Goal: Information Seeking & Learning: Learn about a topic

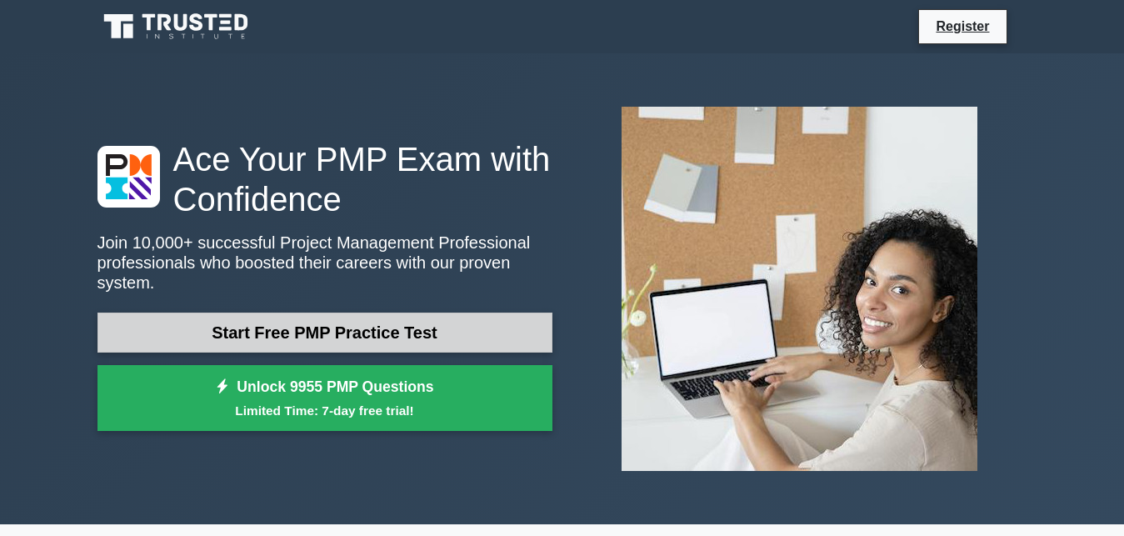
click at [312, 322] on link "Start Free PMP Practice Test" at bounding box center [324, 332] width 455 height 40
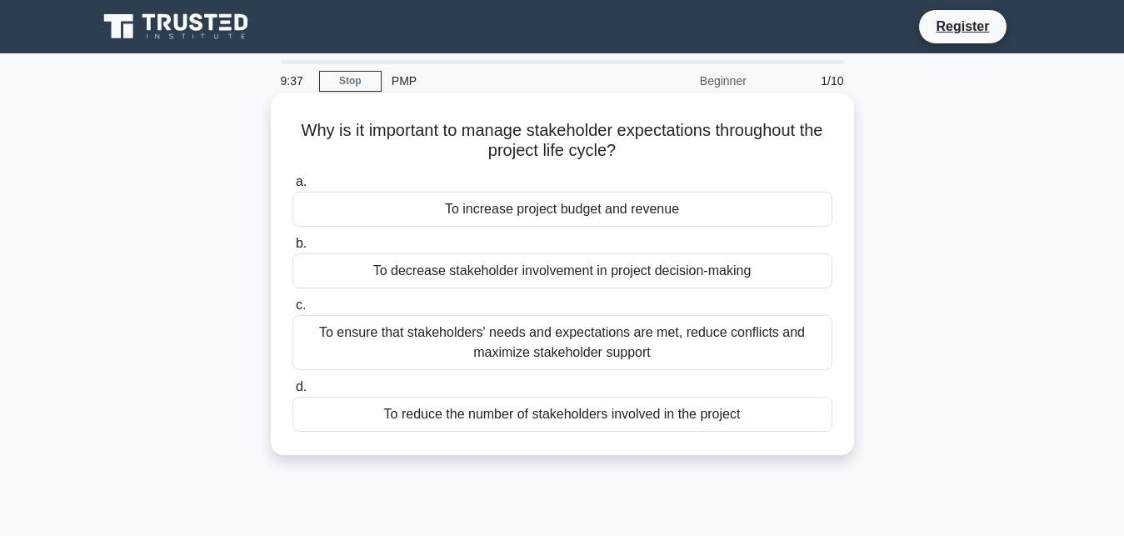
click at [496, 323] on div "To ensure that stakeholders' needs and expectations are met, reduce conflicts a…" at bounding box center [562, 342] width 540 height 55
click at [292, 311] on input "c. To ensure that stakeholders' needs and expectations are met, reduce conflict…" at bounding box center [292, 305] width 0 height 11
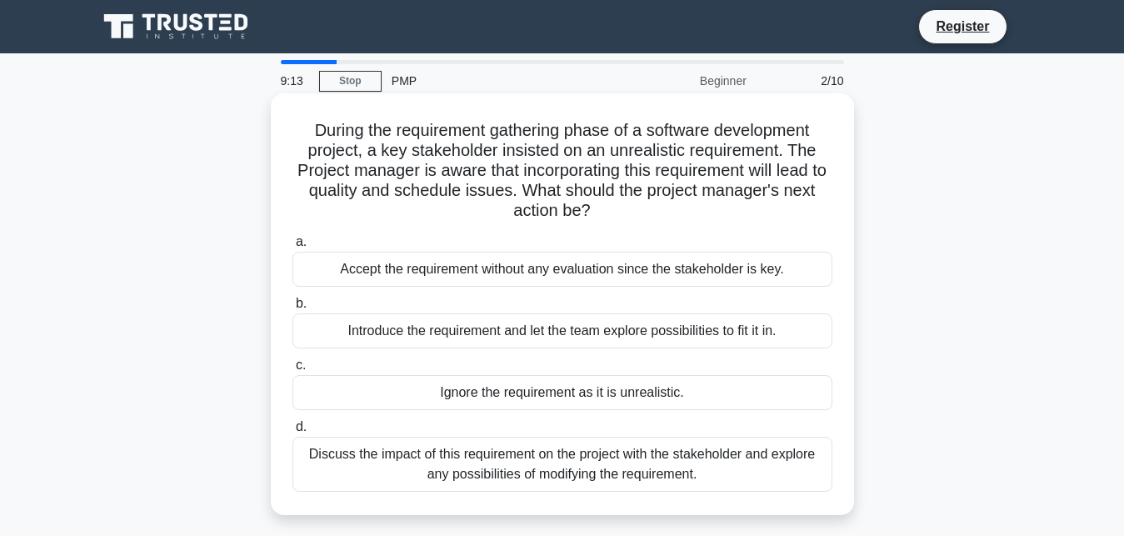
click at [467, 400] on div "Ignore the requirement as it is unrealistic." at bounding box center [562, 392] width 540 height 35
click at [292, 371] on input "c. Ignore the requirement as it is unrealistic." at bounding box center [292, 365] width 0 height 11
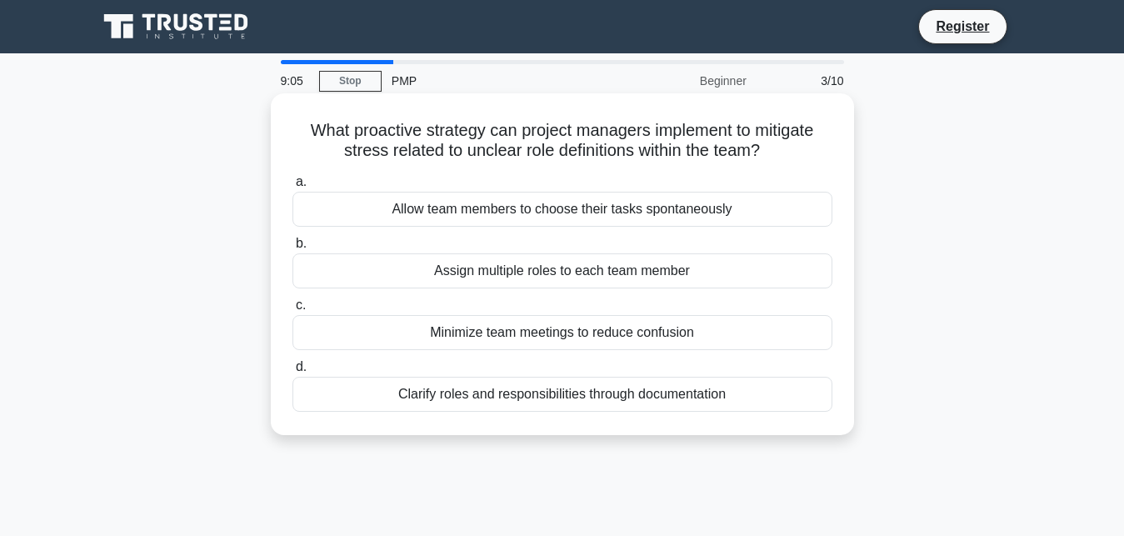
click at [476, 333] on div "Minimize team meetings to reduce confusion" at bounding box center [562, 332] width 540 height 35
click at [292, 311] on input "c. Minimize team meetings to reduce confusion" at bounding box center [292, 305] width 0 height 11
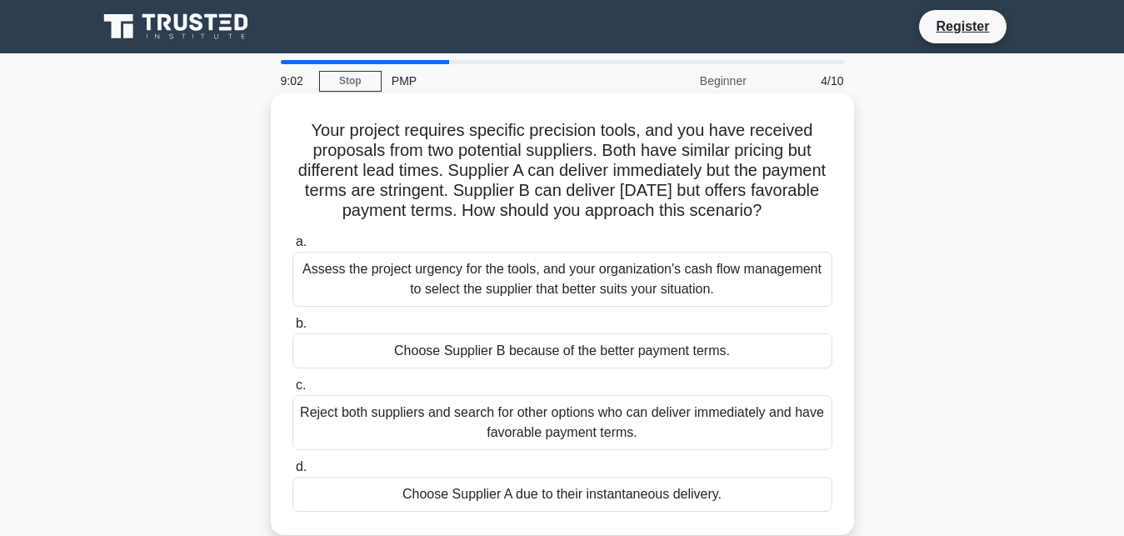
click at [479, 307] on div "Assess the project urgency for the tools, and your organization's cash flow man…" at bounding box center [562, 279] width 540 height 55
click at [292, 247] on input "a. Assess the project urgency for the tools, and your organization's cash flow …" at bounding box center [292, 242] width 0 height 11
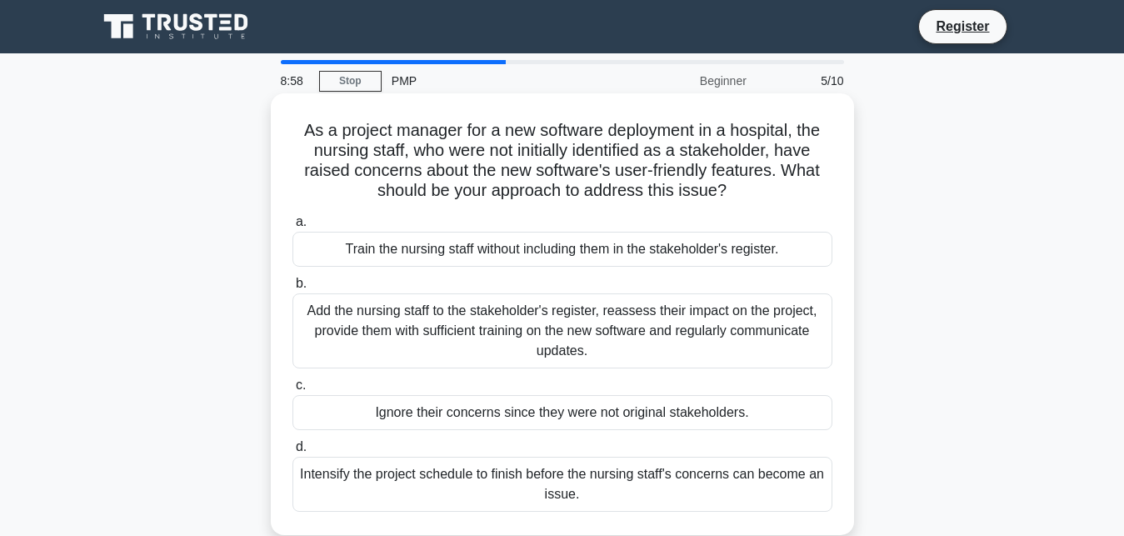
click at [440, 244] on div "Train the nursing staff without including them in the stakeholder's register." at bounding box center [562, 249] width 540 height 35
click at [292, 227] on input "a. Train the nursing staff without including them in the stakeholder's register." at bounding box center [292, 222] width 0 height 11
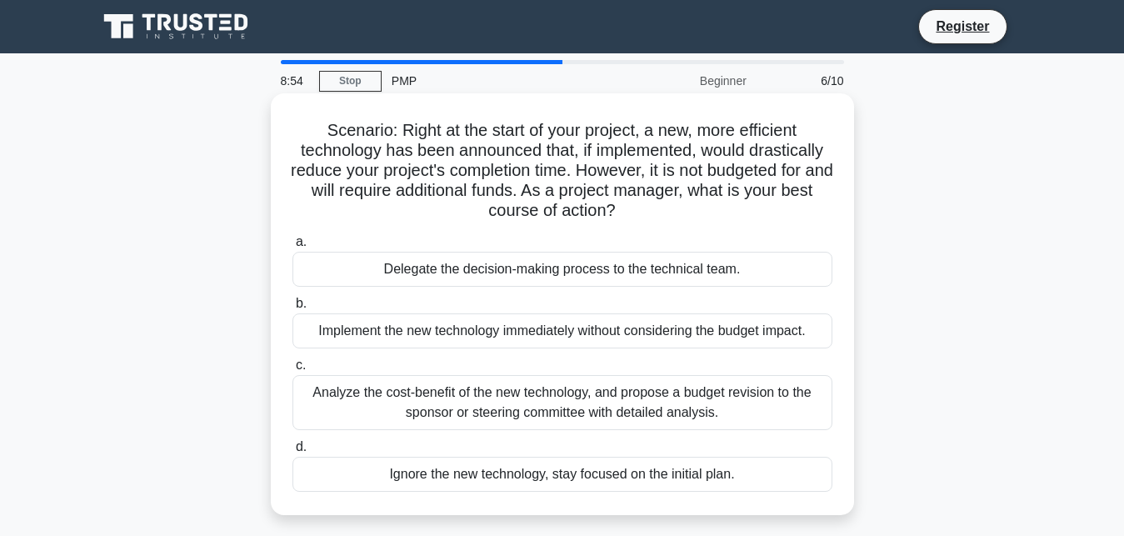
click at [421, 325] on div "Implement the new technology immediately without considering the budget impact." at bounding box center [562, 330] width 540 height 35
click at [292, 309] on input "b. Implement the new technology immediately without considering the budget impa…" at bounding box center [292, 303] width 0 height 11
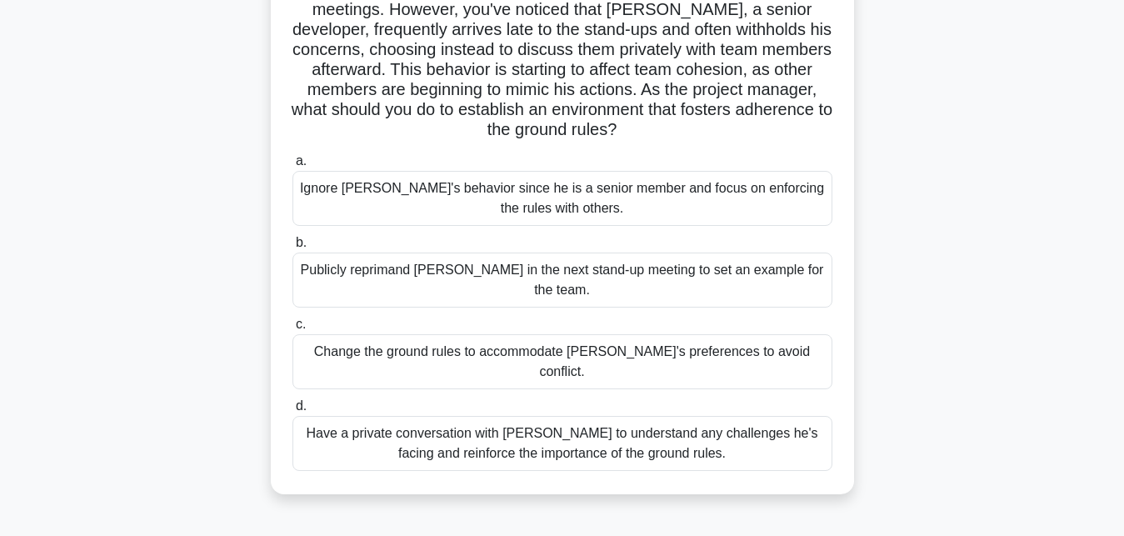
scroll to position [255, 0]
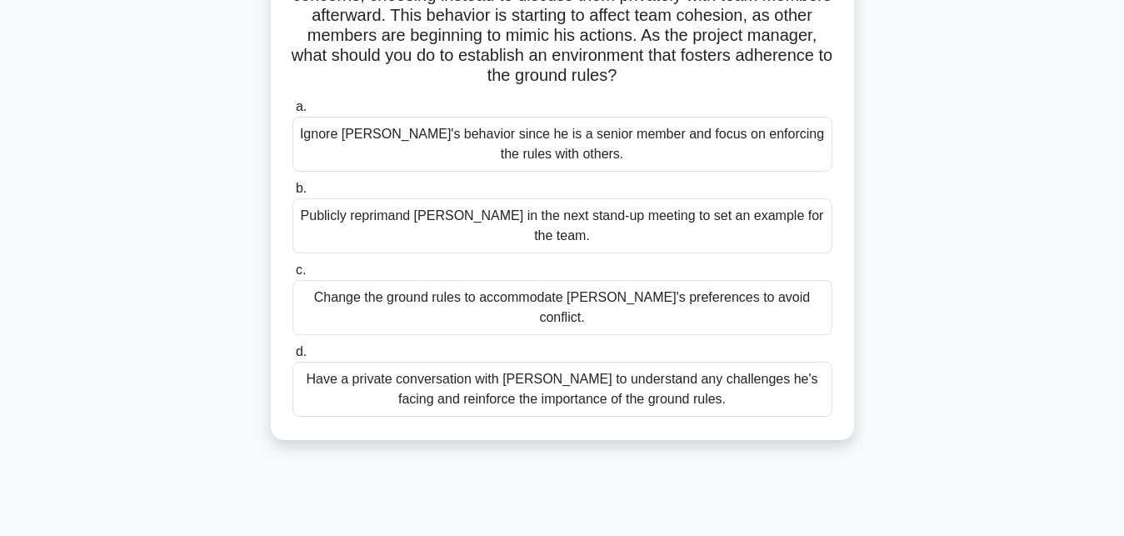
click at [456, 362] on div "Have a private conversation with Jack to understand any challenges he's facing …" at bounding box center [562, 389] width 540 height 55
click at [292, 352] on input "d. Have a private conversation with Jack to understand any challenges he's faci…" at bounding box center [292, 352] width 0 height 11
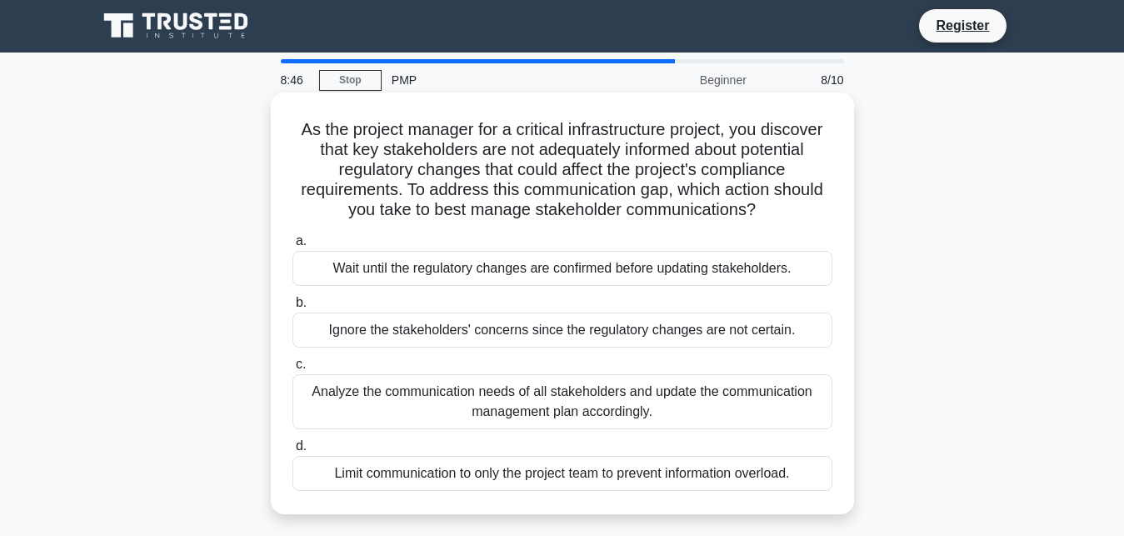
scroll to position [0, 0]
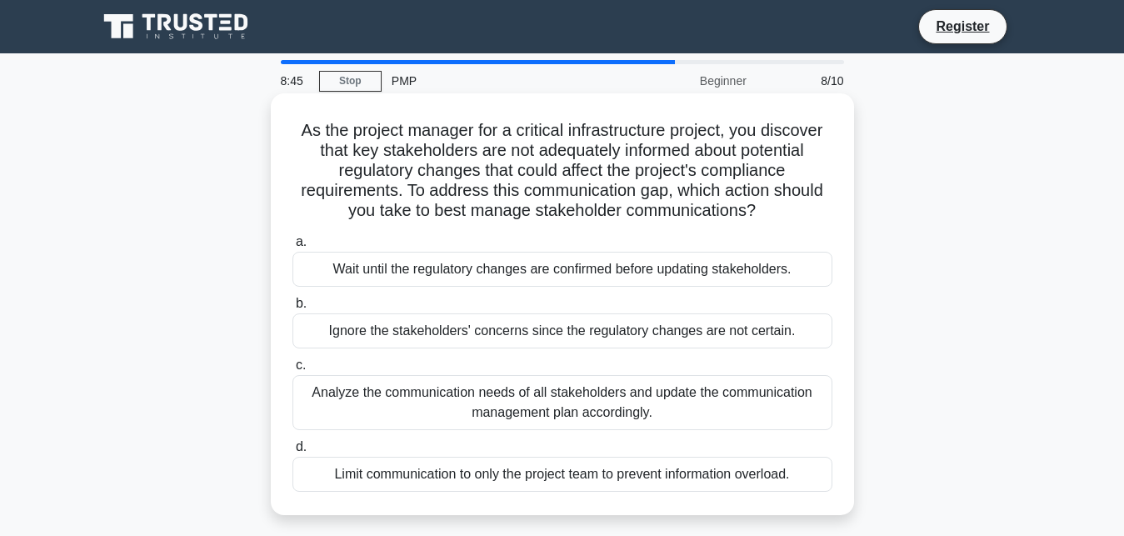
click at [427, 341] on div "Ignore the stakeholders' concerns since the regulatory changes are not certain." at bounding box center [562, 330] width 540 height 35
click at [292, 309] on input "b. Ignore the stakeholders' concerns since the regulatory changes are not certa…" at bounding box center [292, 303] width 0 height 11
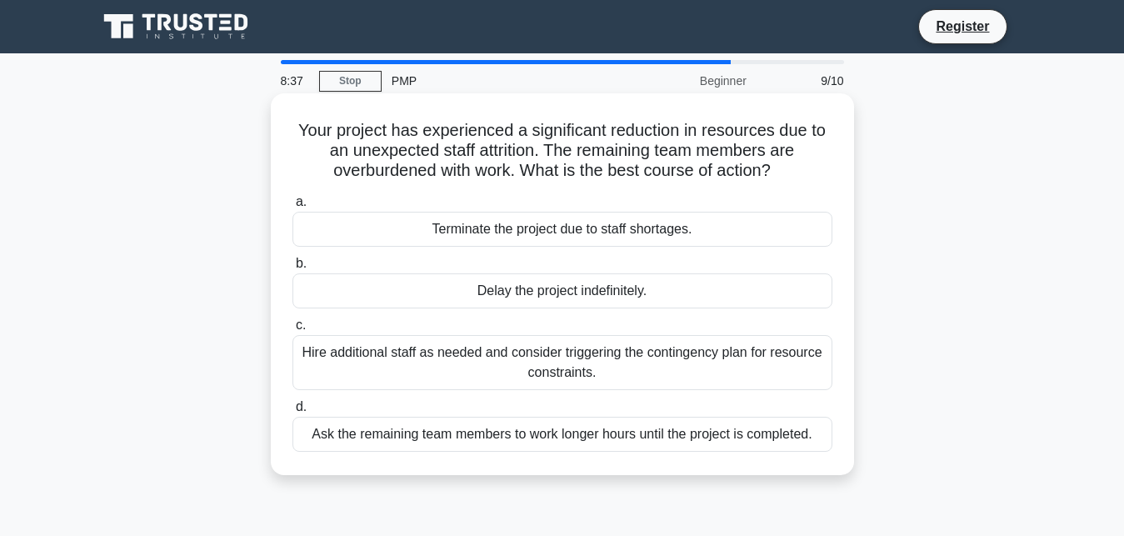
click at [513, 297] on div "Delay the project indefinitely." at bounding box center [562, 290] width 540 height 35
click at [292, 269] on input "b. Delay the project indefinitely." at bounding box center [292, 263] width 0 height 11
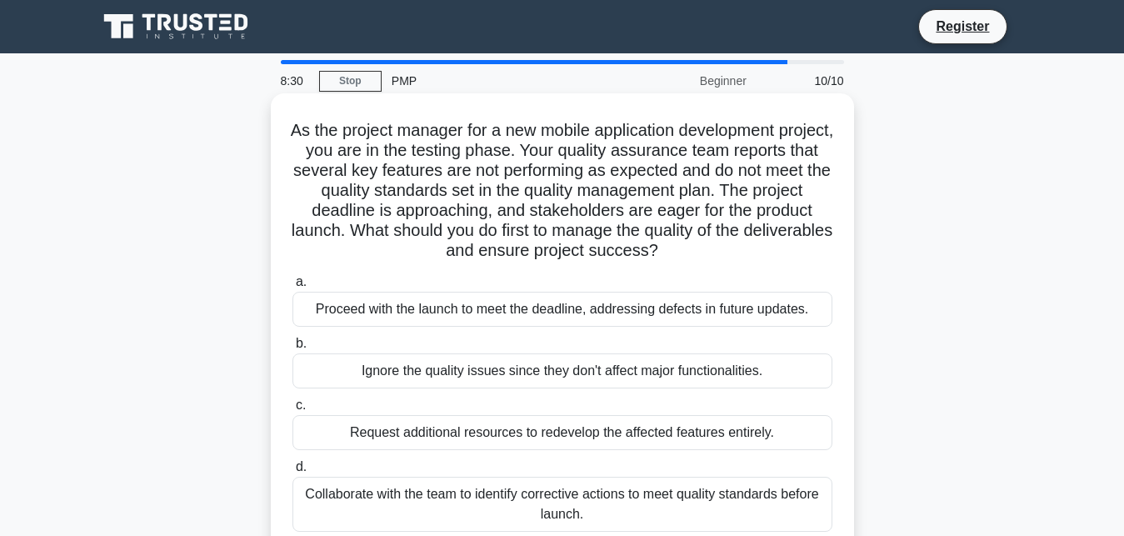
click at [458, 518] on div "Collaborate with the team to identify corrective actions to meet quality standa…" at bounding box center [562, 503] width 540 height 55
click at [292, 472] on input "d. Collaborate with the team to identify corrective actions to meet quality sta…" at bounding box center [292, 466] width 0 height 11
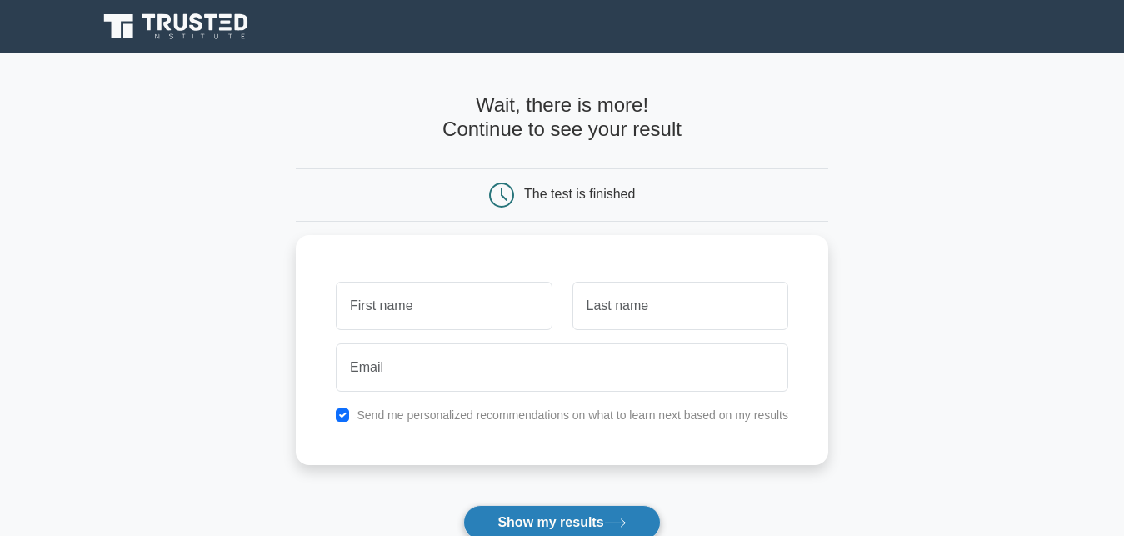
click at [500, 521] on button "Show my results" at bounding box center [561, 522] width 197 height 35
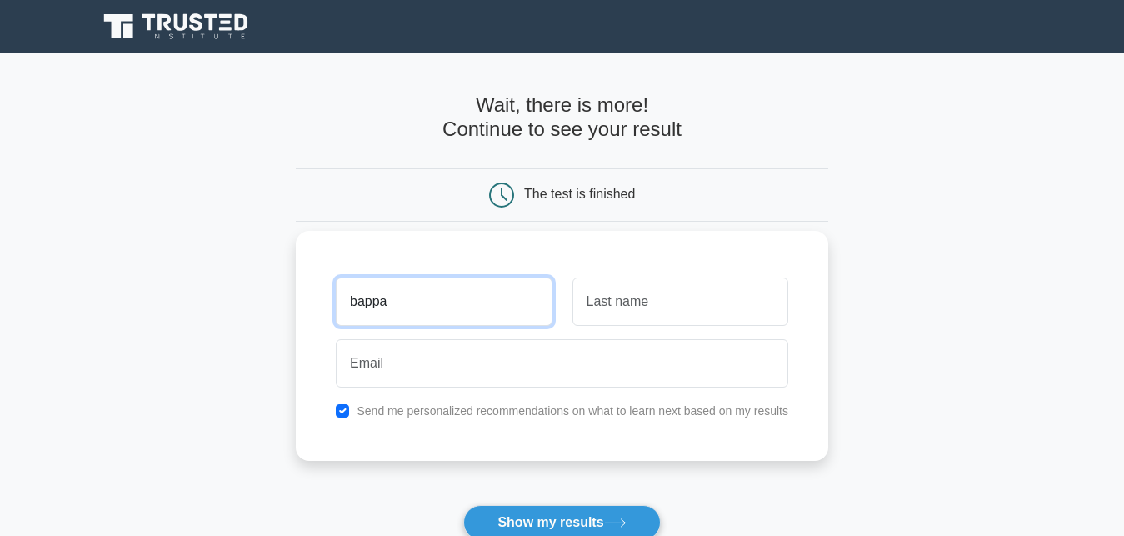
type input "bappa"
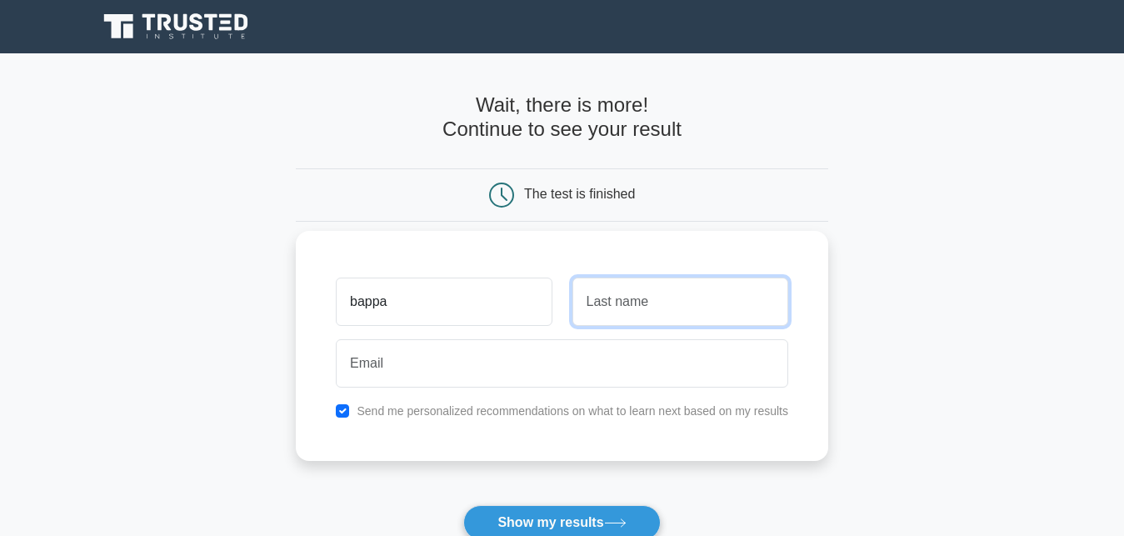
click at [602, 307] on input "text" at bounding box center [680, 301] width 216 height 48
type input "a"
type input "Aliyu Ngubdo"
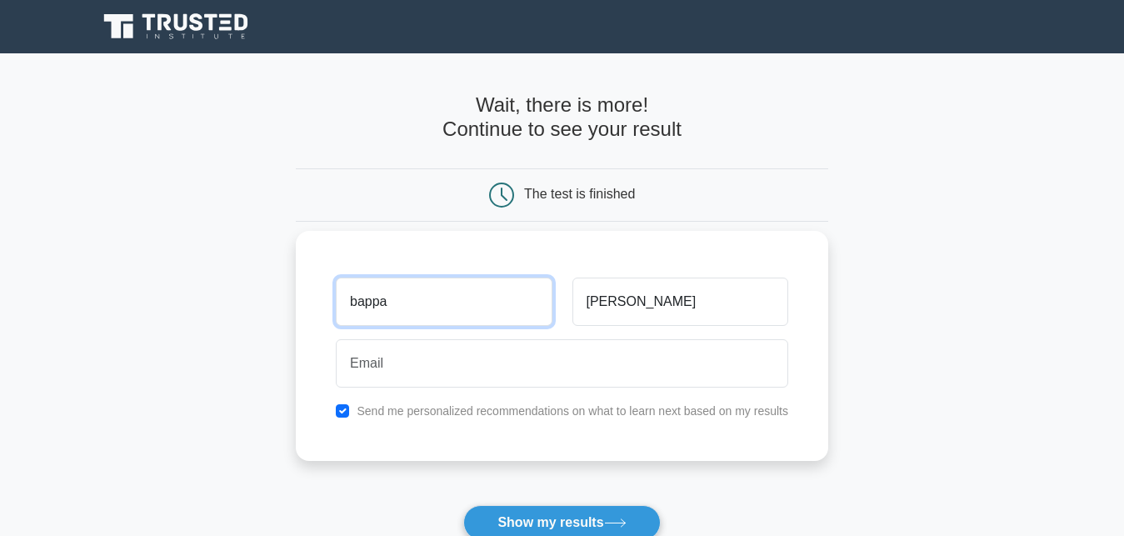
click at [460, 297] on input "bappa" at bounding box center [444, 301] width 216 height 48
type input "b"
type input "Bappa"
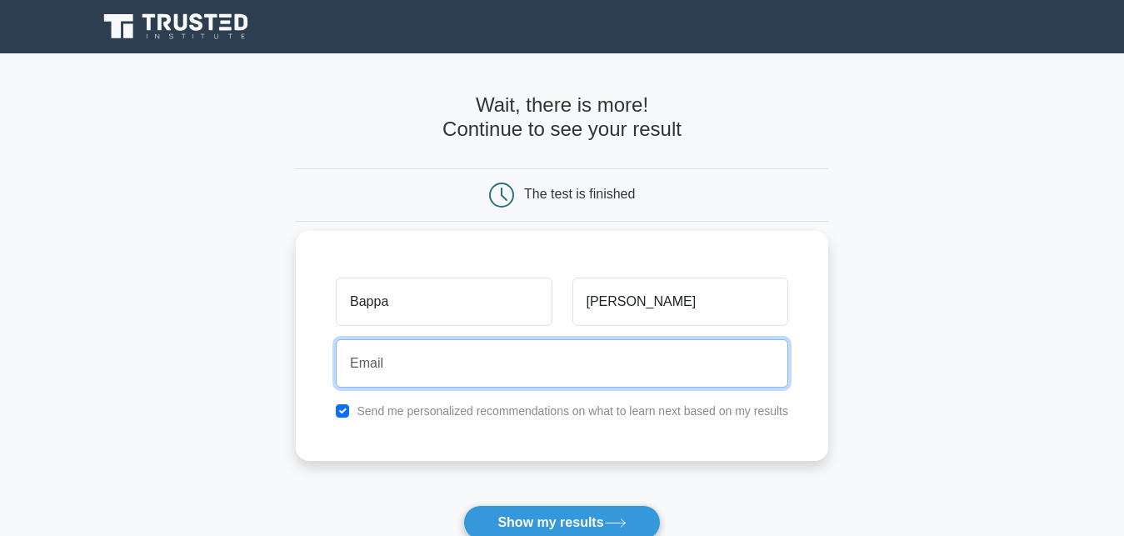
click at [393, 370] on input "email" at bounding box center [562, 363] width 452 height 48
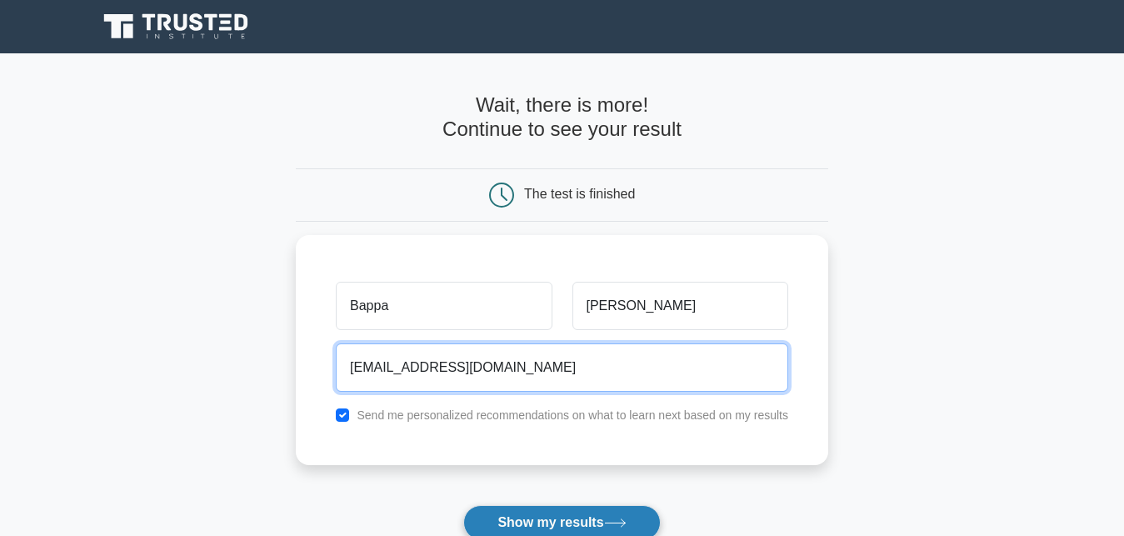
type input "bappaaliyungubdo@gmail.com"
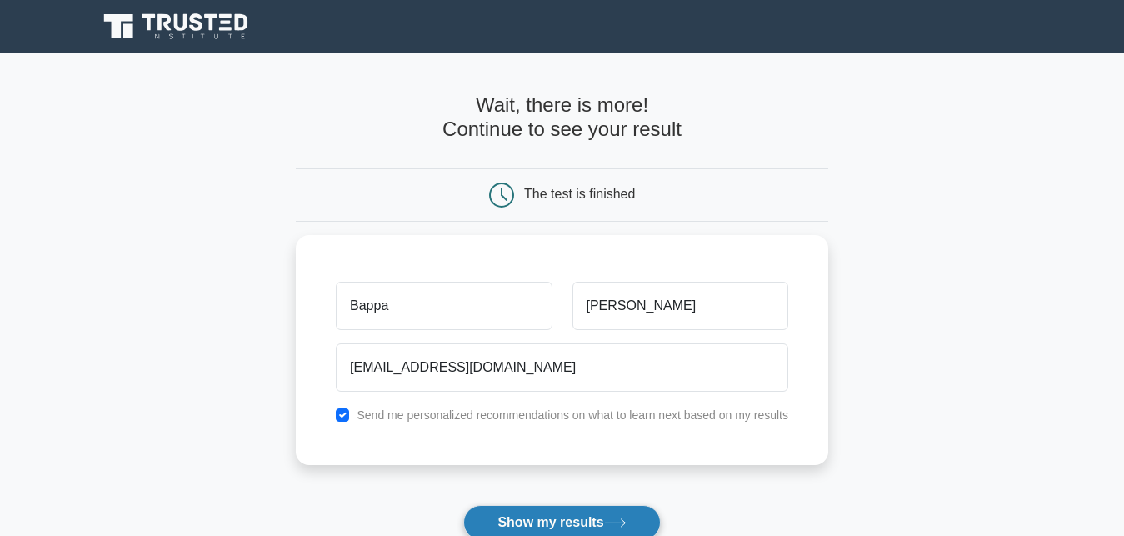
click at [488, 517] on button "Show my results" at bounding box center [561, 522] width 197 height 35
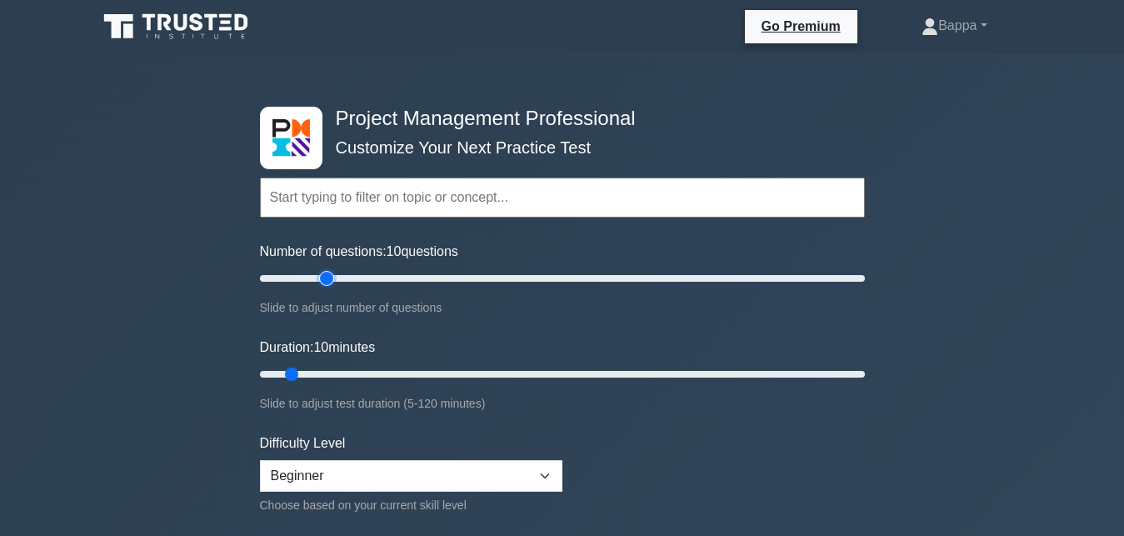
click at [333, 277] on input "Number of questions: 10 questions" at bounding box center [562, 278] width 605 height 20
click at [426, 271] on input "Number of questions: 60 questions" at bounding box center [562, 278] width 605 height 20
click at [835, 274] on input "Number of questions: 60 questions" at bounding box center [562, 278] width 605 height 20
click at [835, 274] on input "Number of questions: 190 questions" at bounding box center [562, 278] width 605 height 20
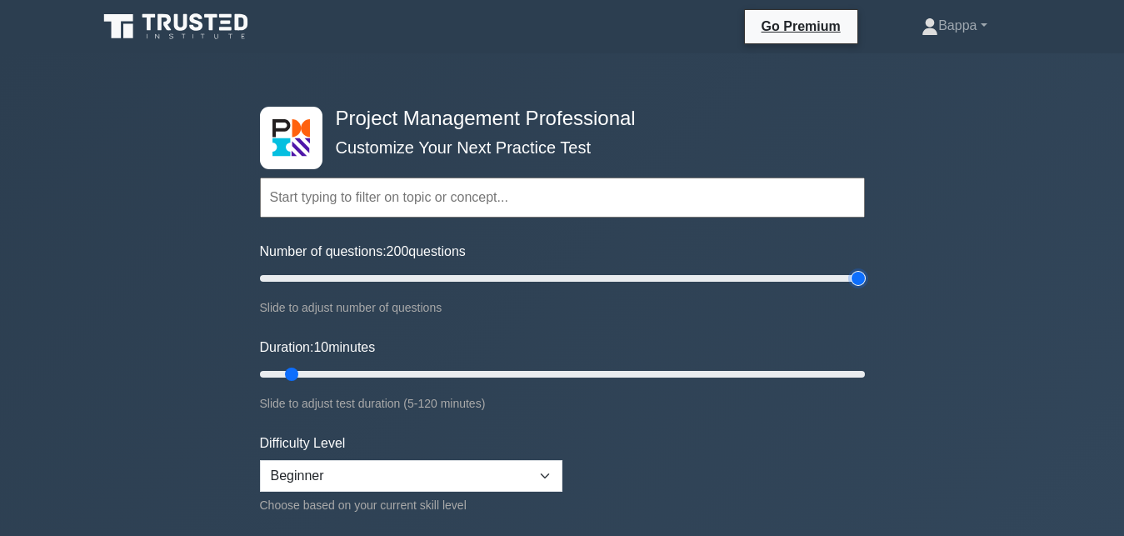
type input "200"
click at [862, 277] on input "Number of questions: 200 questions" at bounding box center [562, 278] width 605 height 20
type input "75"
click at [637, 374] on input "Duration: 75 minutes" at bounding box center [562, 374] width 605 height 20
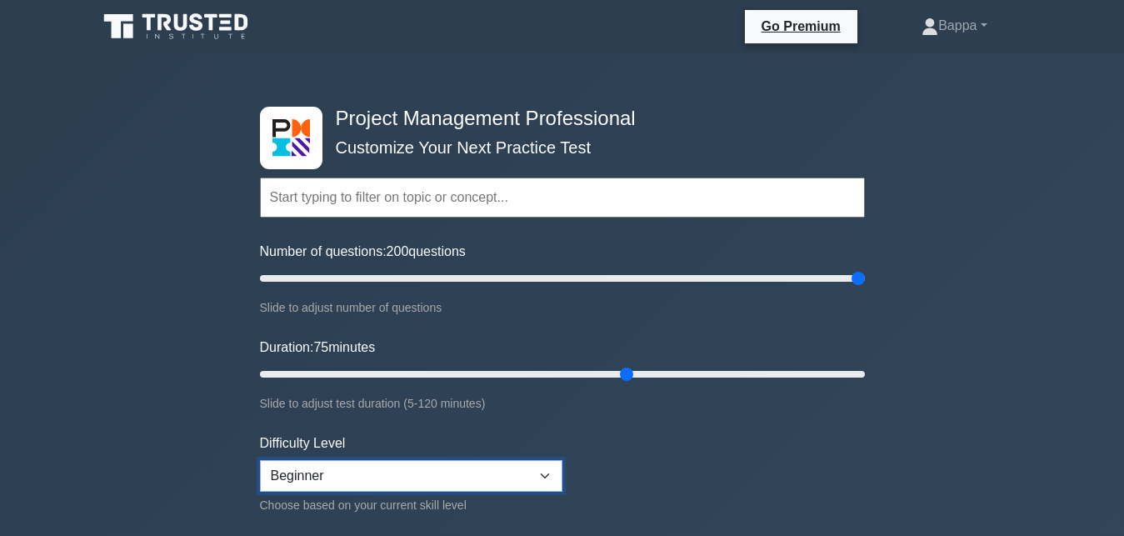
click at [260, 460] on select "Beginner Intermediate Expert" at bounding box center [411, 476] width 302 height 32
